Goal: Task Accomplishment & Management: Complete application form

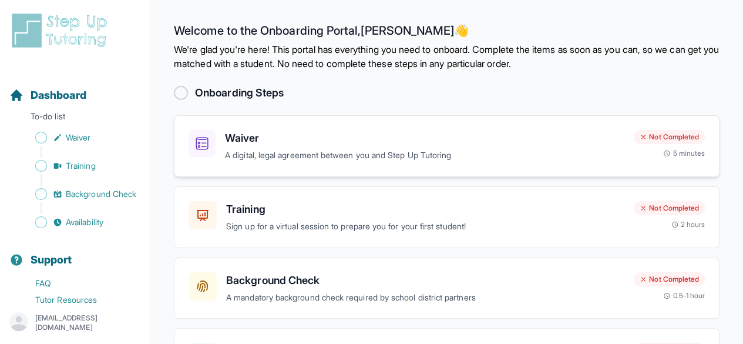
click at [331, 150] on p "A digital, legal agreement between you and Step Up Tutoring" at bounding box center [424, 156] width 399 height 14
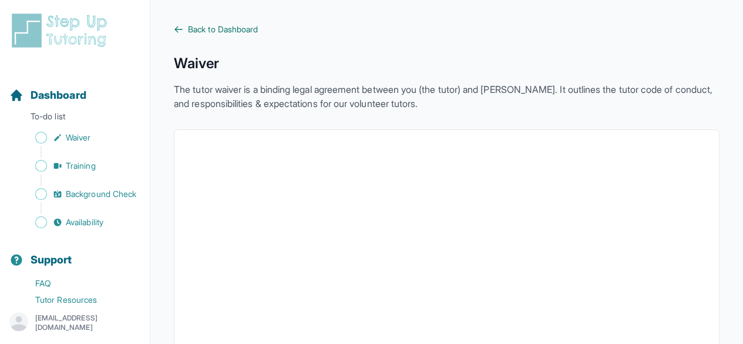
click at [227, 29] on span "Back to Dashboard" at bounding box center [223, 29] width 70 height 12
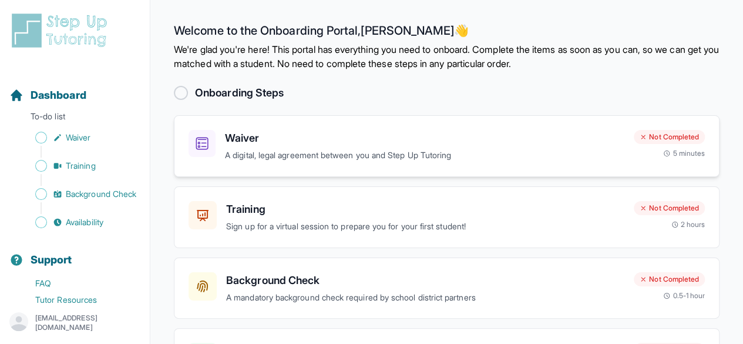
click at [351, 141] on h3 "Waiver" at bounding box center [424, 138] width 399 height 16
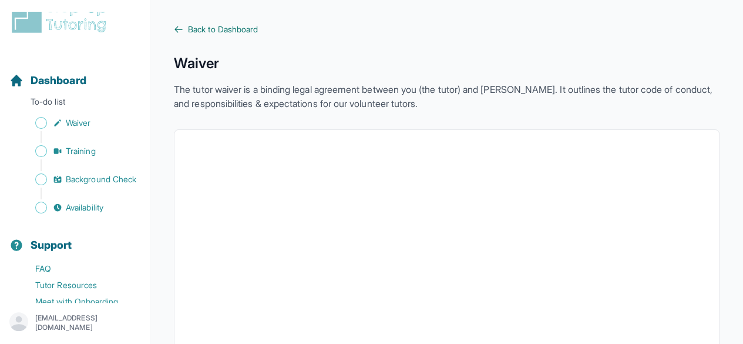
click at [241, 30] on span "Back to Dashboard" at bounding box center [223, 29] width 70 height 12
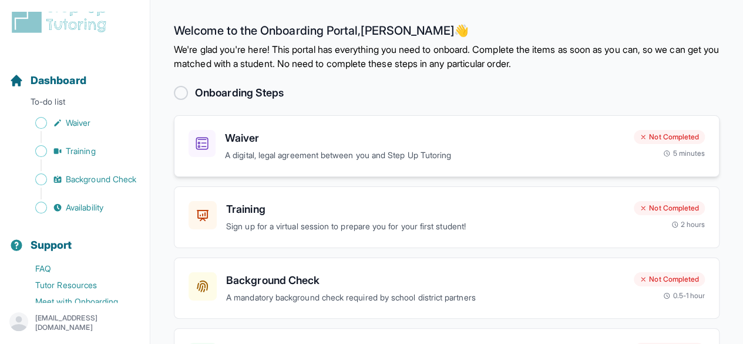
scroll to position [98, 0]
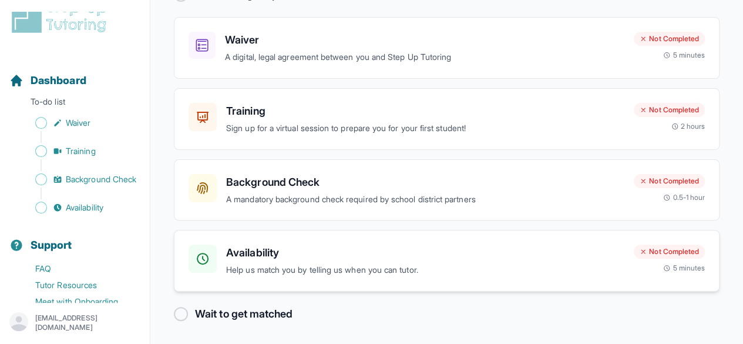
click at [366, 268] on p "Help us match you by telling us when you can tutor." at bounding box center [425, 270] width 398 height 14
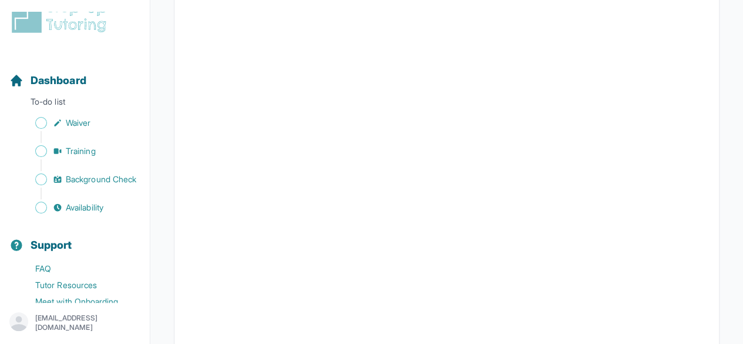
scroll to position [229, 0]
